Goal: Task Accomplishment & Management: Complete application form

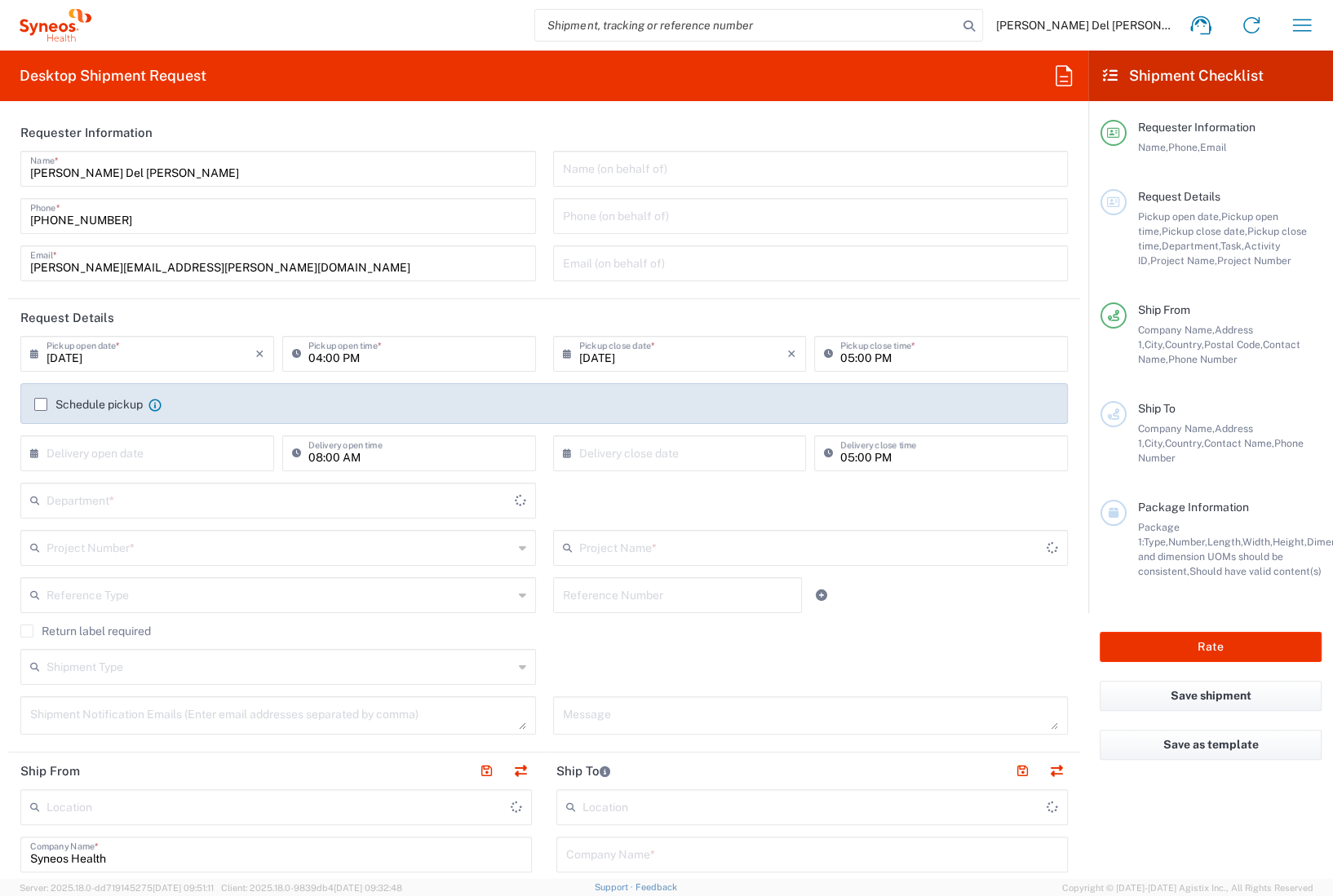
type input "8350"
type input "[GEOGRAPHIC_DATA]"
type input "Syneos Health Philippines Inc"
